Goal: Communication & Community: Participate in discussion

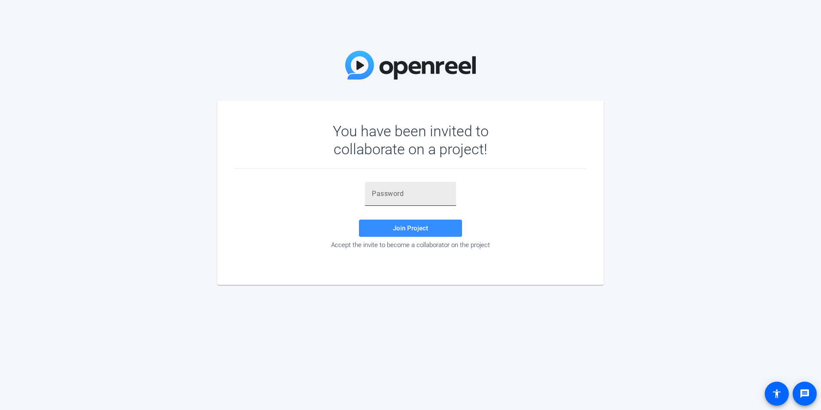
click at [373, 195] on input "text" at bounding box center [410, 194] width 77 height 10
paste input "clm$20"
type input "clm$20"
click at [394, 224] on span at bounding box center [410, 228] width 103 height 21
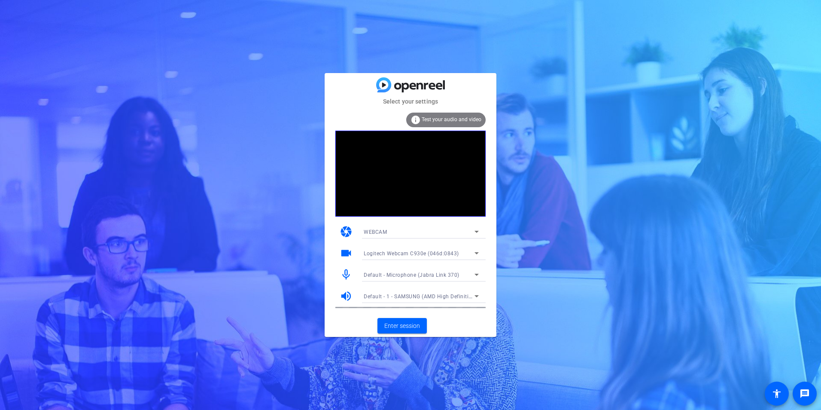
click at [432, 296] on span "Default - 1 - SAMSUNG (AMD High Definition Audio Device)" at bounding box center [437, 295] width 147 height 7
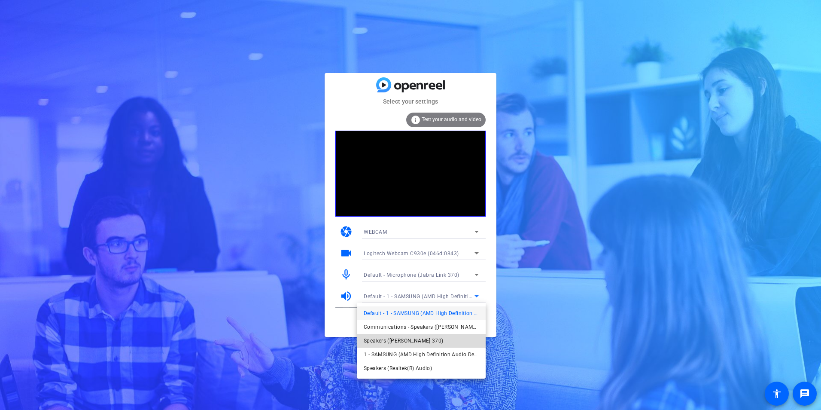
click at [403, 341] on span "Speakers ([PERSON_NAME] 370)" at bounding box center [404, 340] width 80 height 10
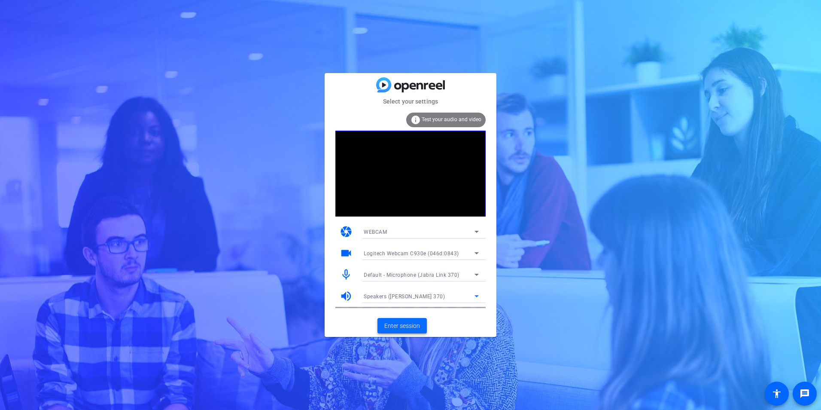
click at [403, 329] on span "Enter session" at bounding box center [402, 325] width 36 height 9
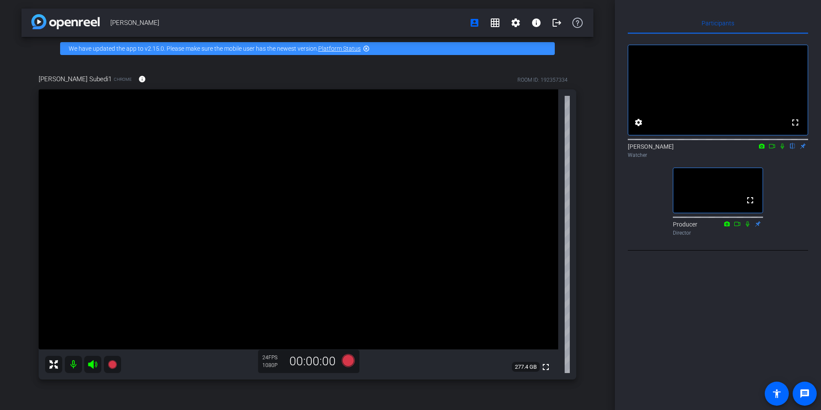
click at [9, 385] on div "[PERSON_NAME] account_box grid_on settings info logout We have updated the app …" at bounding box center [307, 205] width 615 height 410
click at [773, 149] on icon at bounding box center [772, 146] width 7 height 6
click at [792, 149] on icon at bounding box center [792, 146] width 3 height 6
click at [794, 149] on icon at bounding box center [792, 146] width 7 height 6
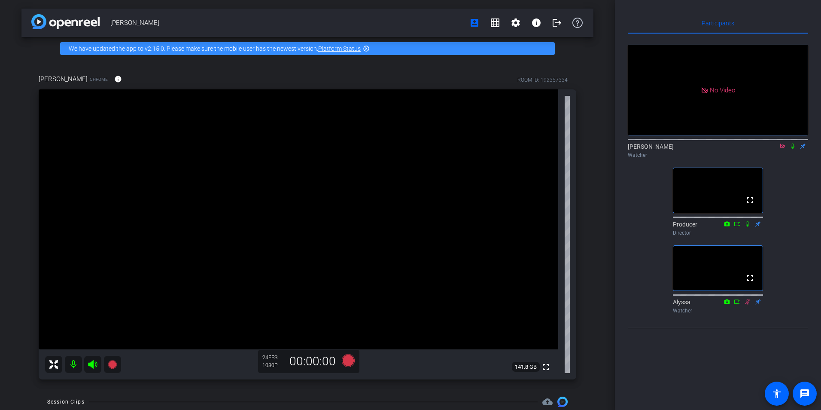
click at [794, 149] on icon at bounding box center [792, 146] width 7 height 6
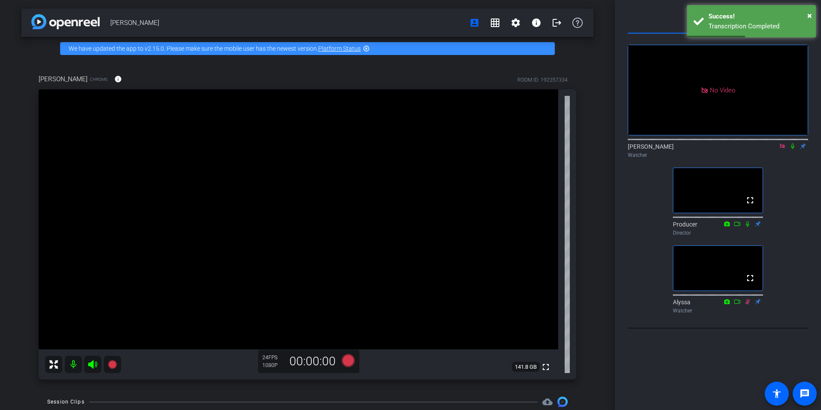
click at [794, 149] on icon at bounding box center [792, 146] width 7 height 6
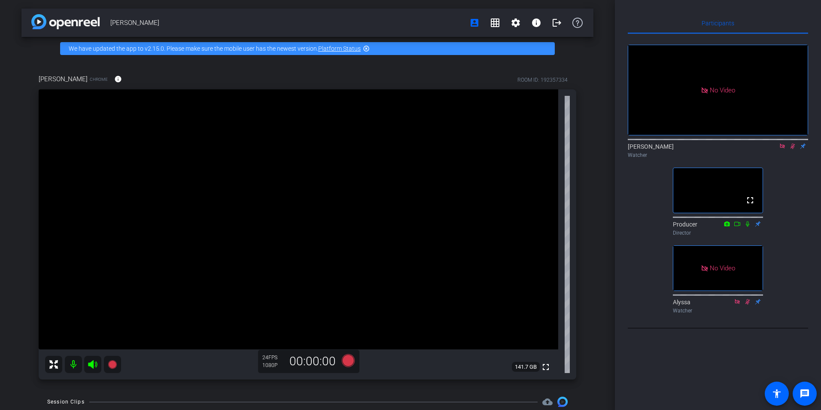
click at [794, 149] on icon at bounding box center [793, 146] width 5 height 6
click at [792, 149] on icon at bounding box center [792, 146] width 3 height 6
click at [792, 149] on icon at bounding box center [793, 146] width 5 height 6
click at [794, 149] on icon at bounding box center [792, 146] width 3 height 6
click at [793, 149] on icon at bounding box center [792, 146] width 7 height 6
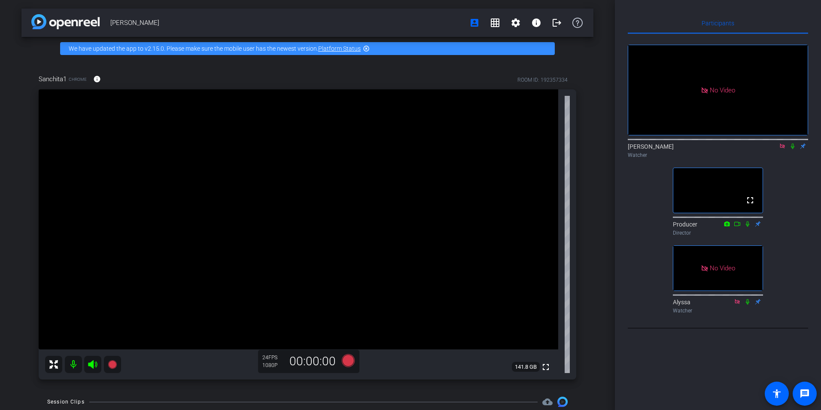
click at [793, 149] on icon at bounding box center [792, 146] width 7 height 6
click at [792, 149] on icon at bounding box center [792, 146] width 7 height 6
click at [792, 149] on icon at bounding box center [793, 146] width 5 height 6
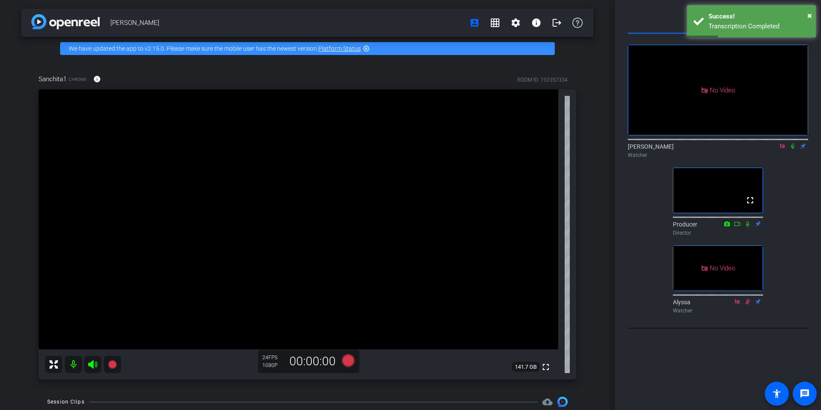
click at [793, 149] on icon at bounding box center [792, 146] width 7 height 6
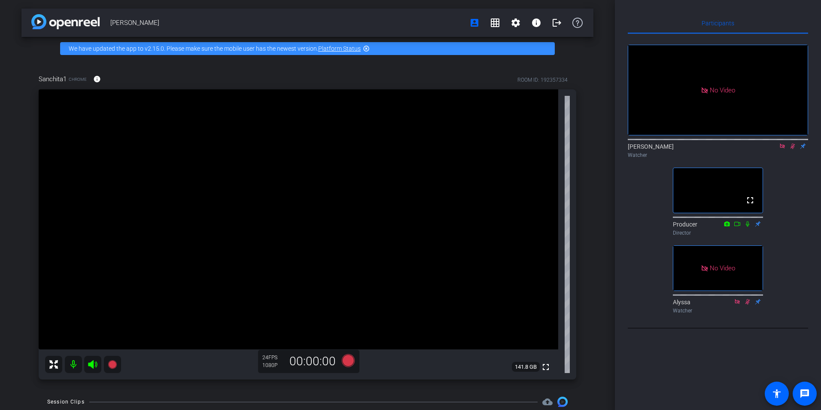
click at [793, 149] on icon at bounding box center [792, 146] width 7 height 6
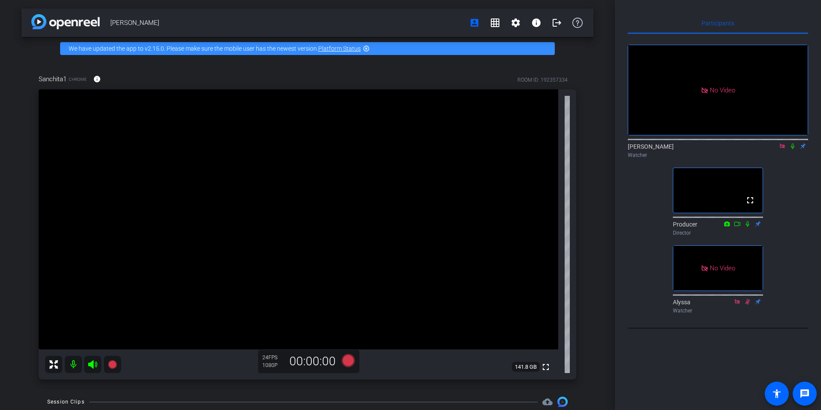
click at [793, 149] on icon at bounding box center [792, 146] width 7 height 6
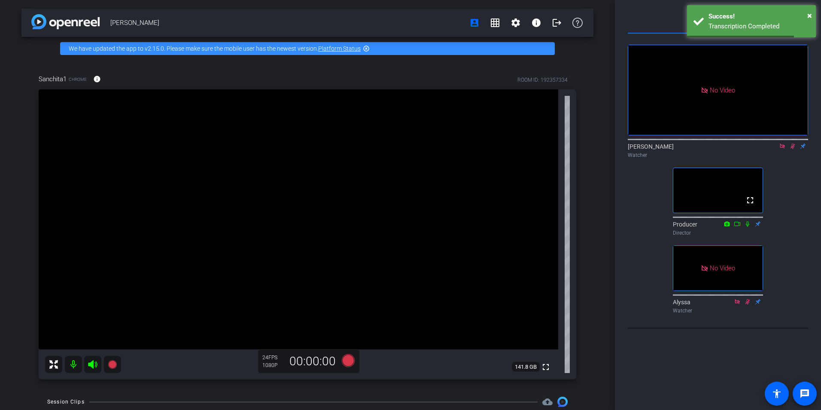
click at [795, 149] on icon at bounding box center [793, 146] width 5 height 6
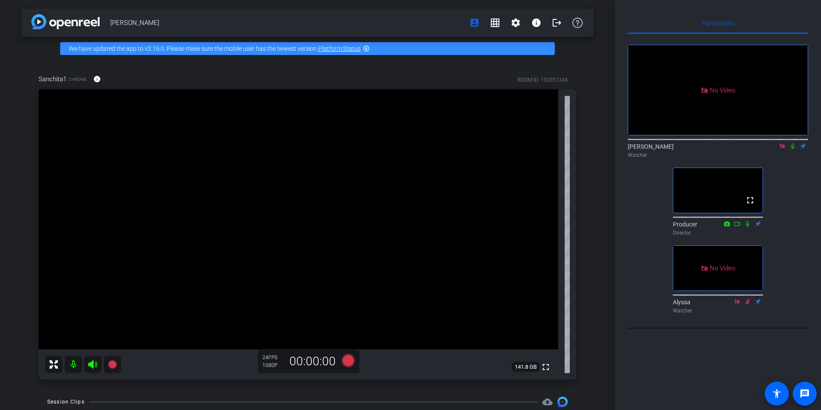
click at [792, 149] on icon at bounding box center [792, 146] width 7 height 6
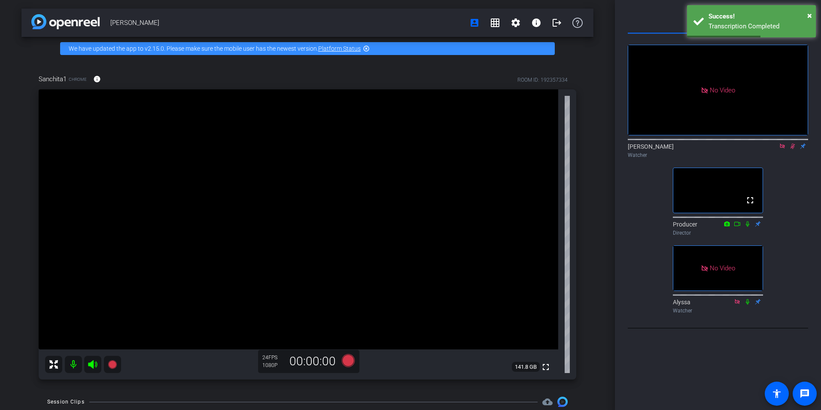
click at [793, 149] on icon at bounding box center [793, 146] width 5 height 6
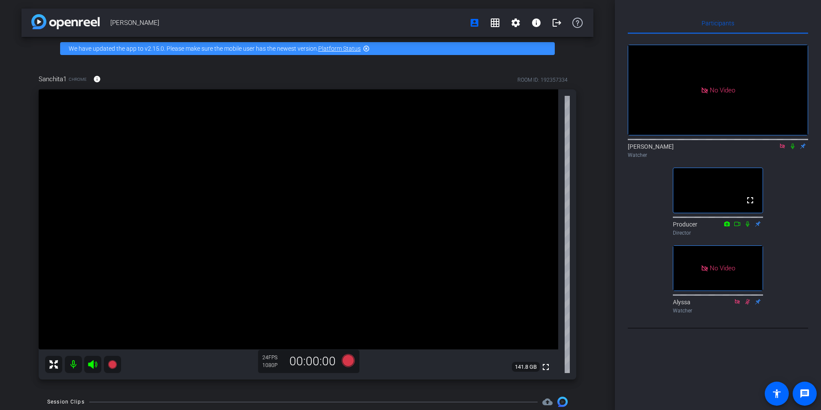
click at [793, 149] on icon at bounding box center [792, 146] width 3 height 6
click at [792, 149] on icon at bounding box center [793, 146] width 5 height 6
click at [793, 149] on icon at bounding box center [792, 146] width 3 height 6
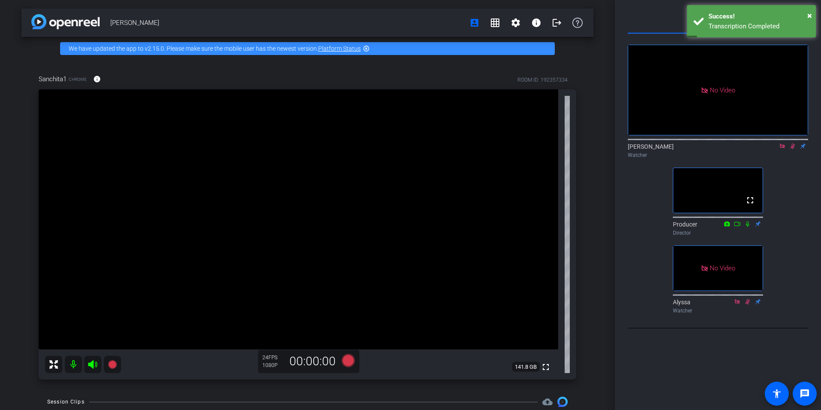
click at [791, 149] on icon at bounding box center [792, 146] width 7 height 6
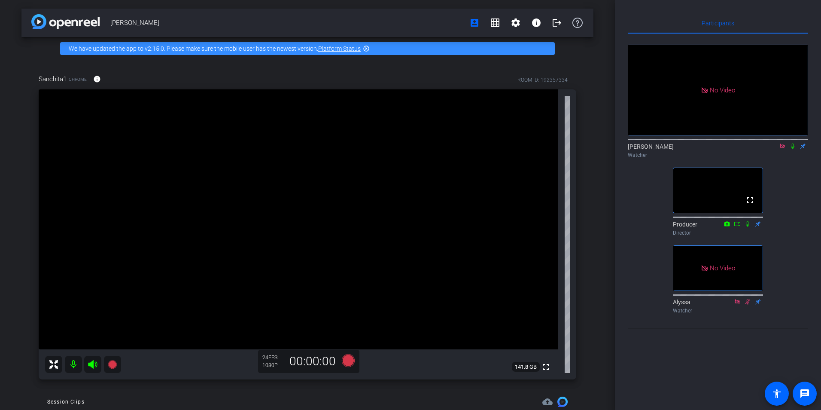
click at [791, 149] on icon at bounding box center [792, 146] width 7 height 6
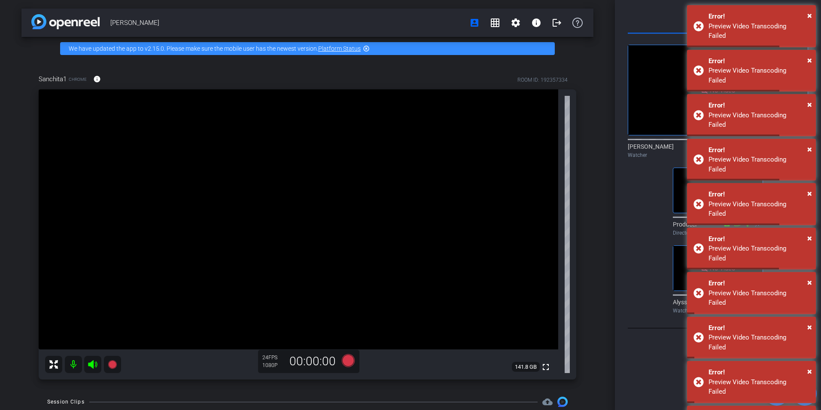
click at [821, 137] on html "Accessibility Screen-Reader Guide, Feedback, and Issue Reporting | New window m…" at bounding box center [410, 205] width 821 height 410
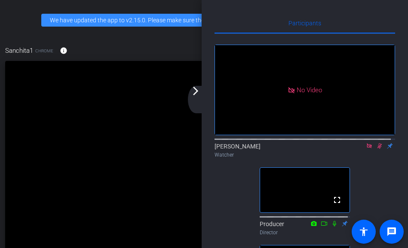
drag, startPoint x: 396, startPoint y: 153, endPoint x: 376, endPoint y: 155, distance: 20.7
click at [377, 149] on icon at bounding box center [379, 146] width 5 height 6
